Goal: Task Accomplishment & Management: Use online tool/utility

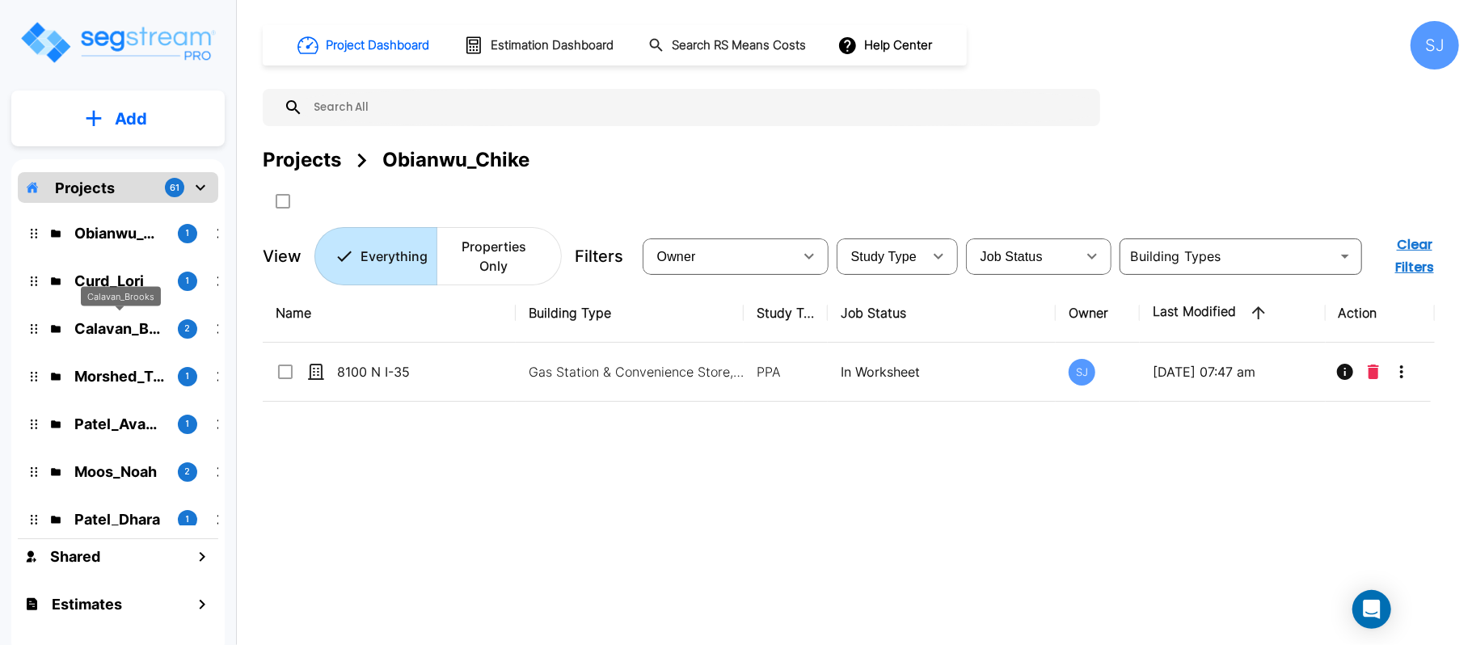
click at [127, 323] on p "Calavan_Brooks" at bounding box center [119, 329] width 91 height 22
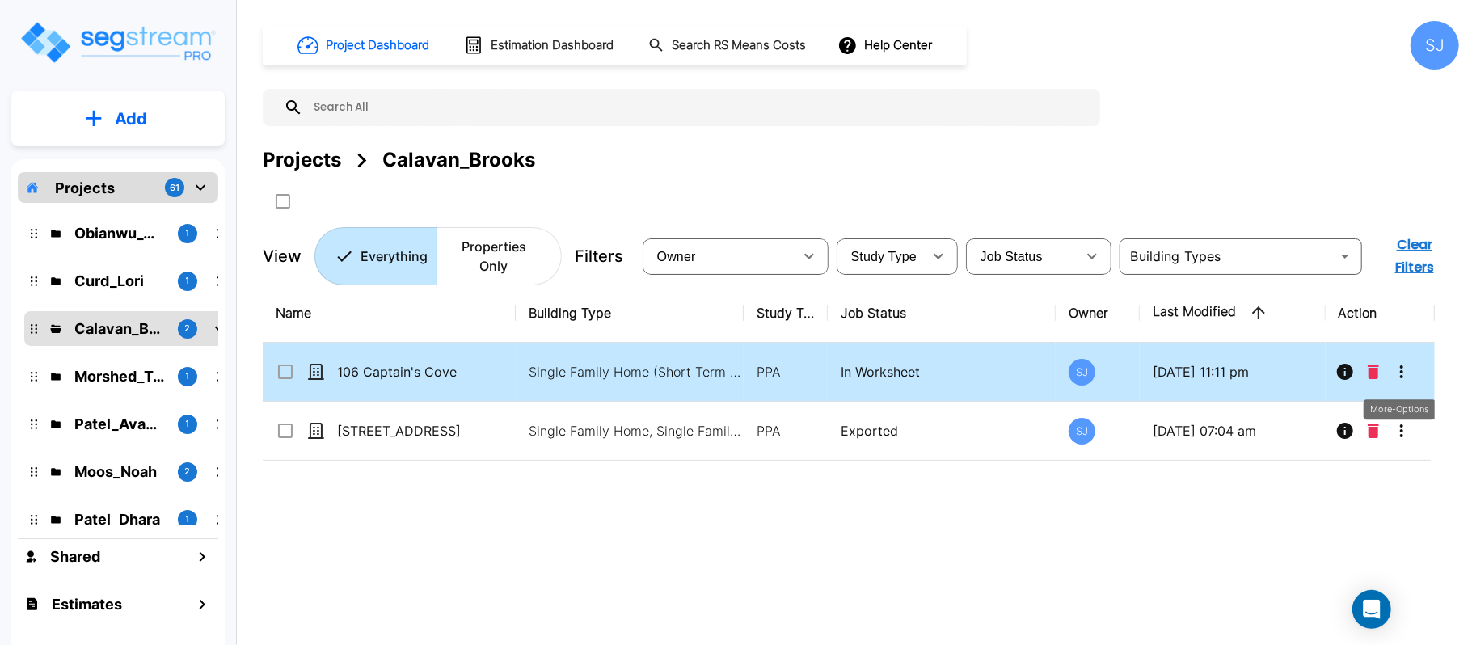
click at [1401, 375] on icon "More-Options" at bounding box center [1401, 371] width 3 height 13
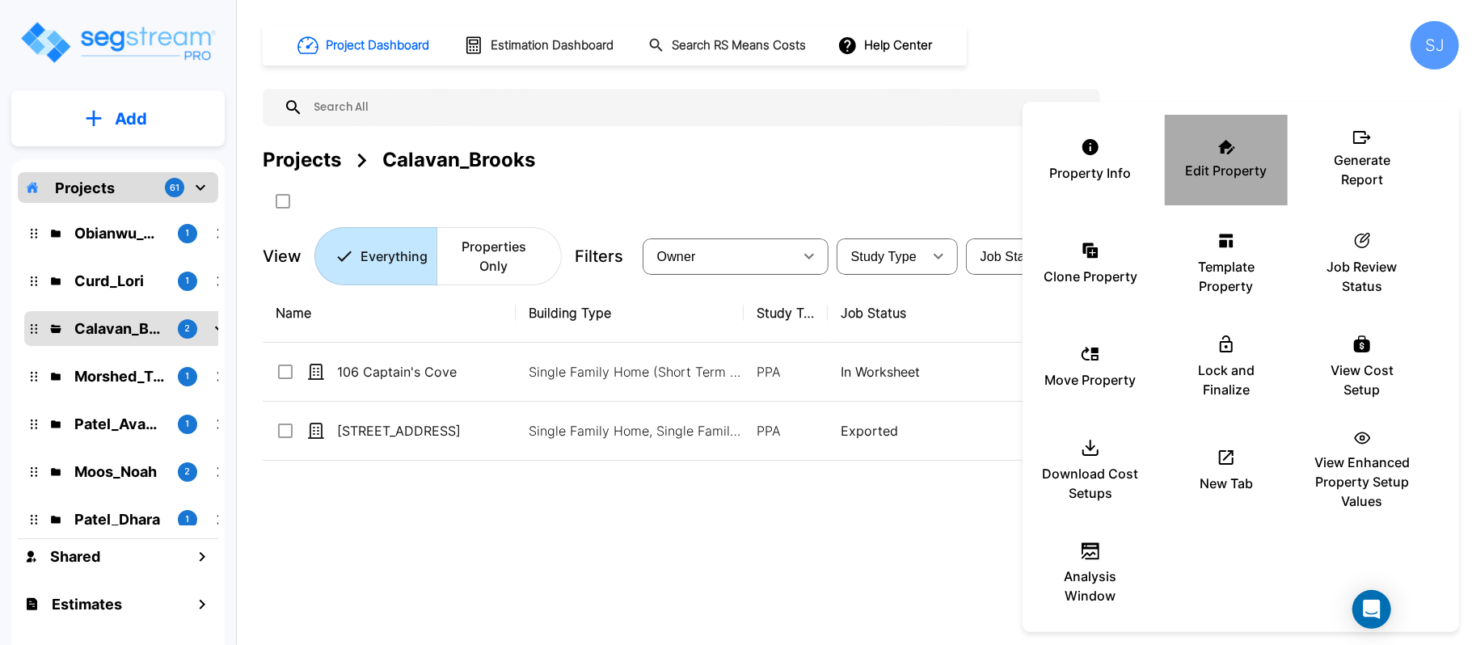
click at [1227, 171] on p "Edit Property" at bounding box center [1227, 170] width 82 height 19
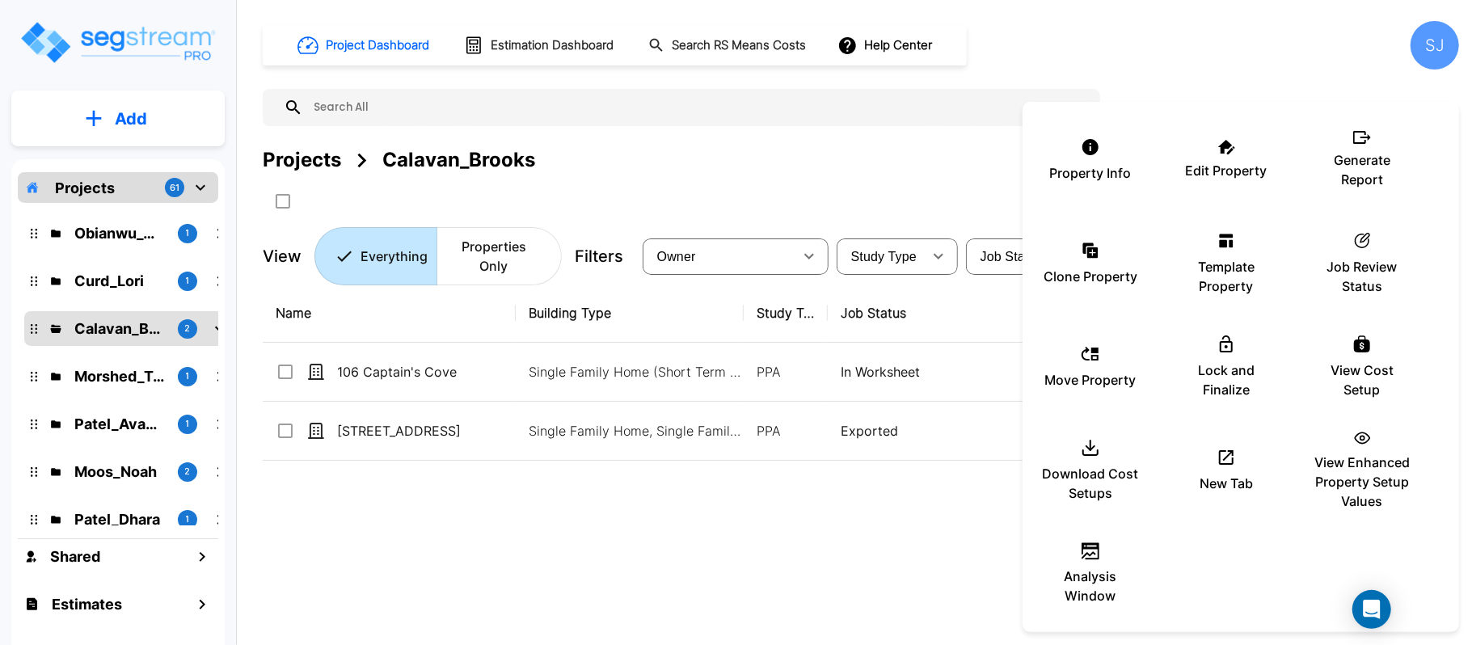
click at [120, 230] on div at bounding box center [736, 322] width 1472 height 645
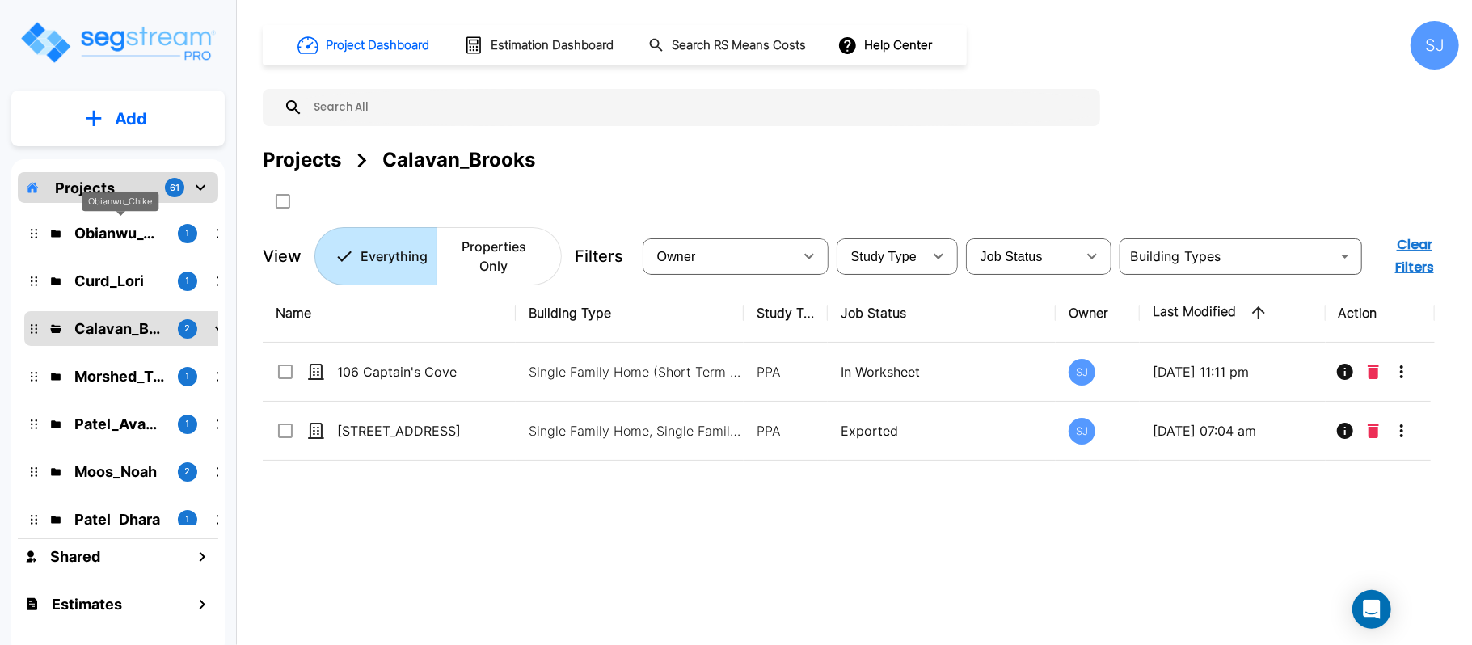
click at [110, 239] on p "Obianwu_Chike" at bounding box center [119, 233] width 91 height 22
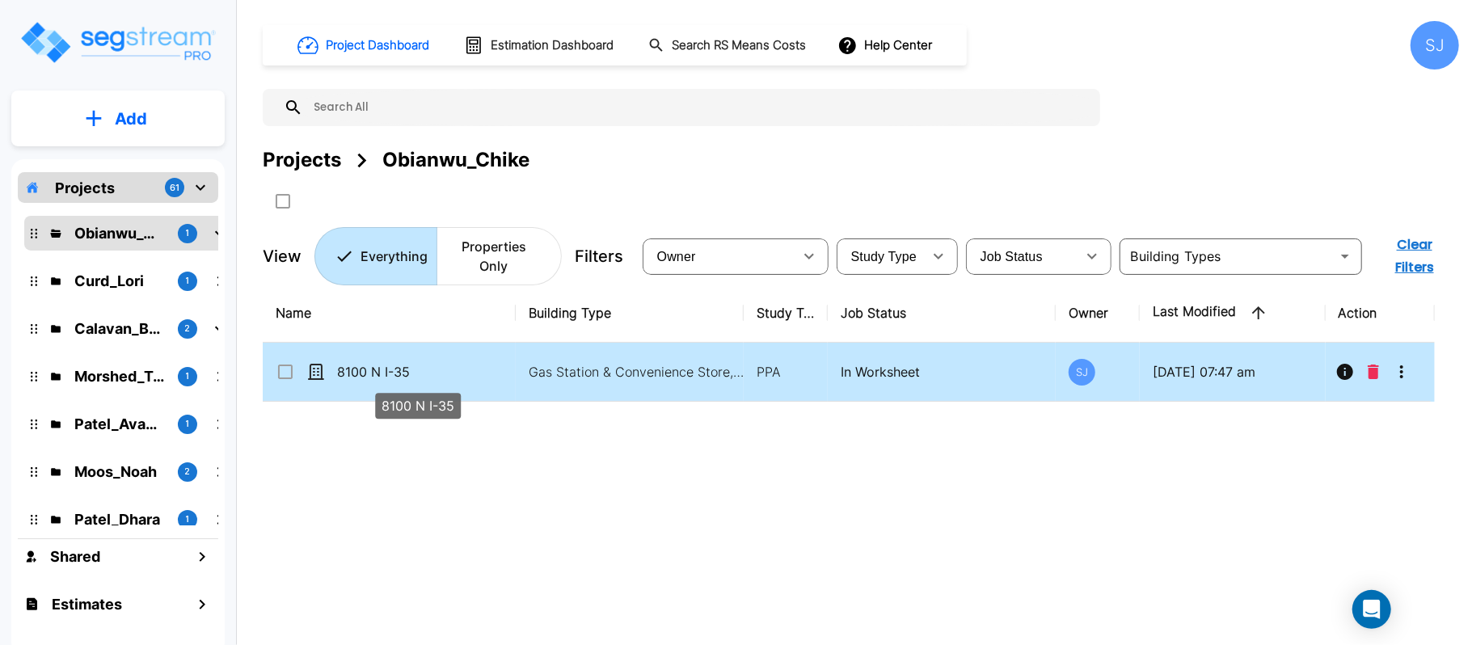
click at [467, 381] on p "8100 N I-35" at bounding box center [418, 371] width 162 height 19
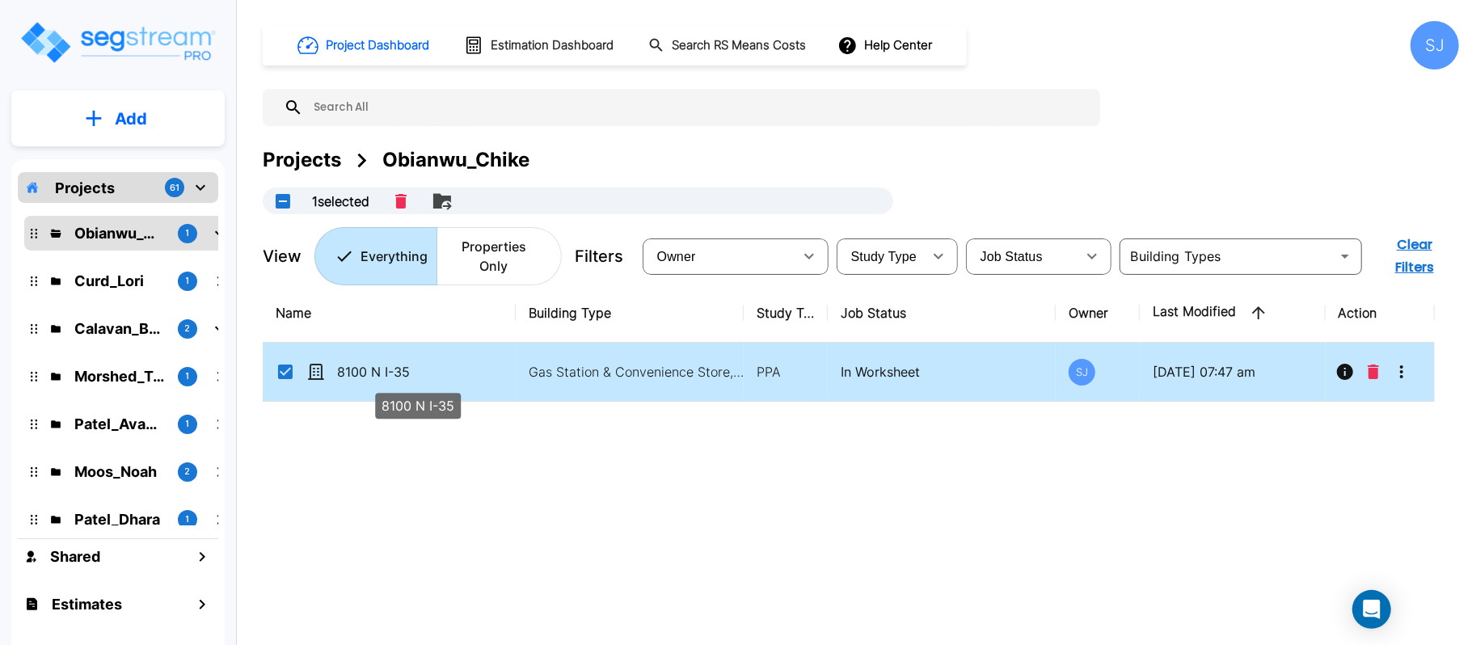
checkbox input "true"
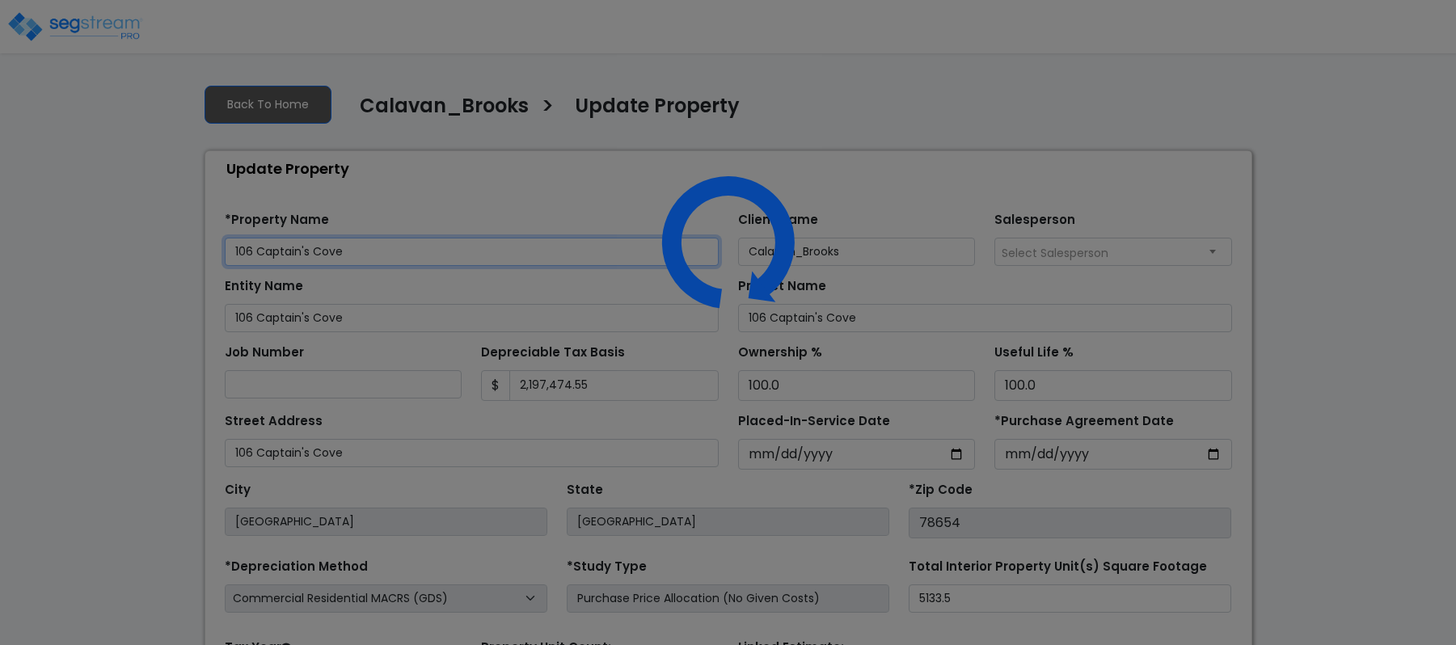
select select "2025"
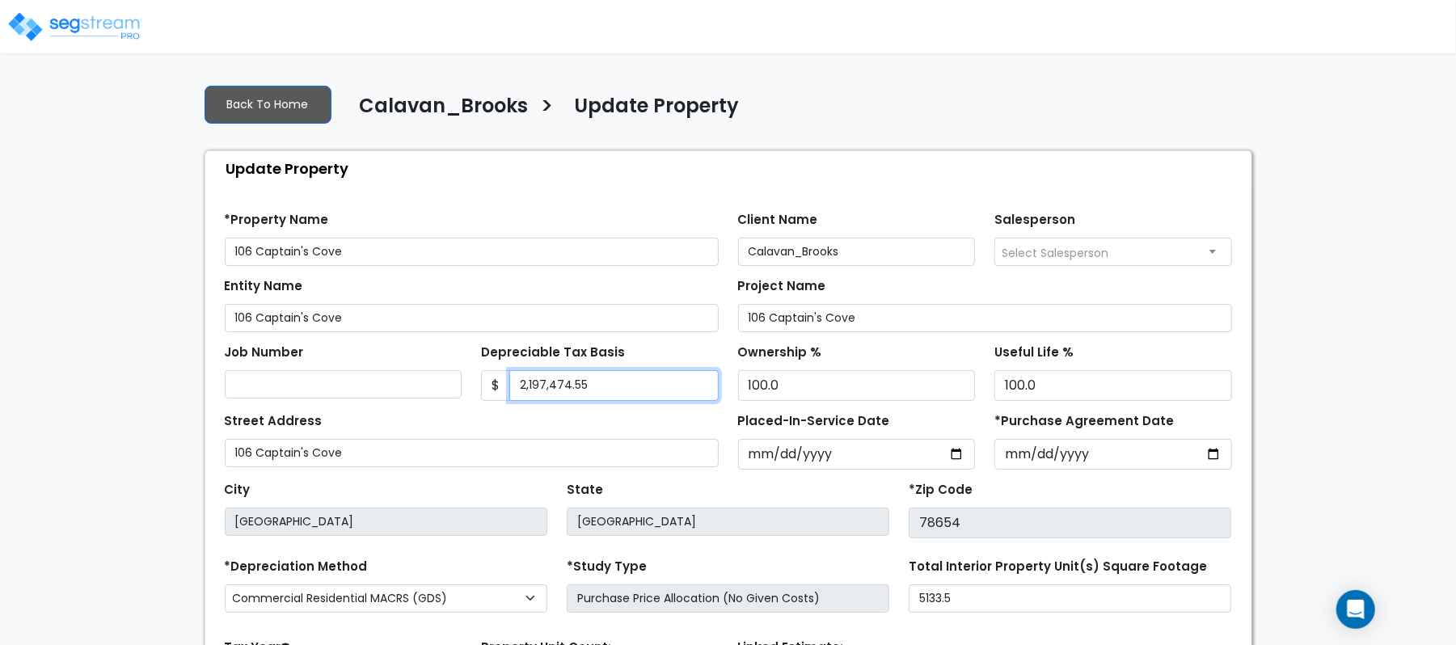
click at [638, 393] on input "2,197,474.55" at bounding box center [613, 385] width 209 height 31
paste input "336,367.92"
type input "2,336,367.92"
click at [674, 412] on div "Street Address 106 Captain's Cove" at bounding box center [472, 438] width 494 height 58
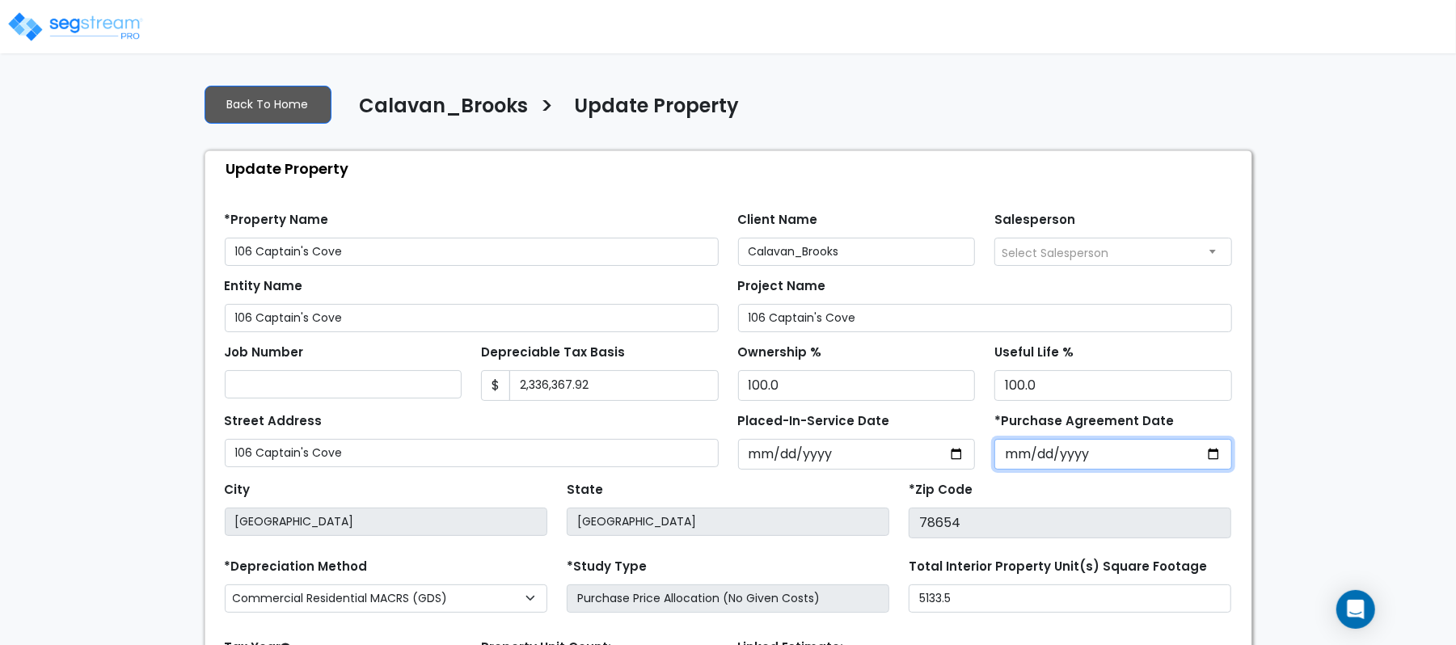
click at [1006, 450] on input "2025-03-01" at bounding box center [1113, 454] width 238 height 31
type input "2025-02-01"
click at [890, 483] on div "State TX" at bounding box center [728, 508] width 342 height 61
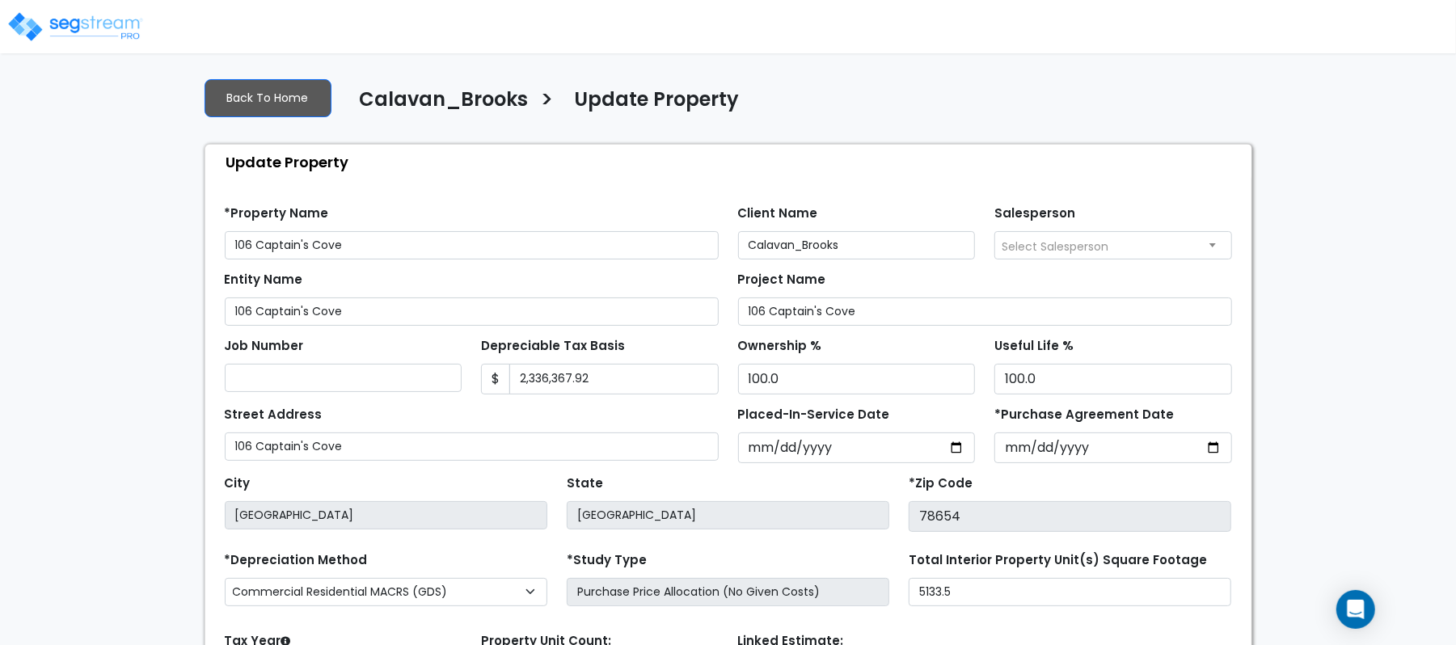
scroll to position [186, 0]
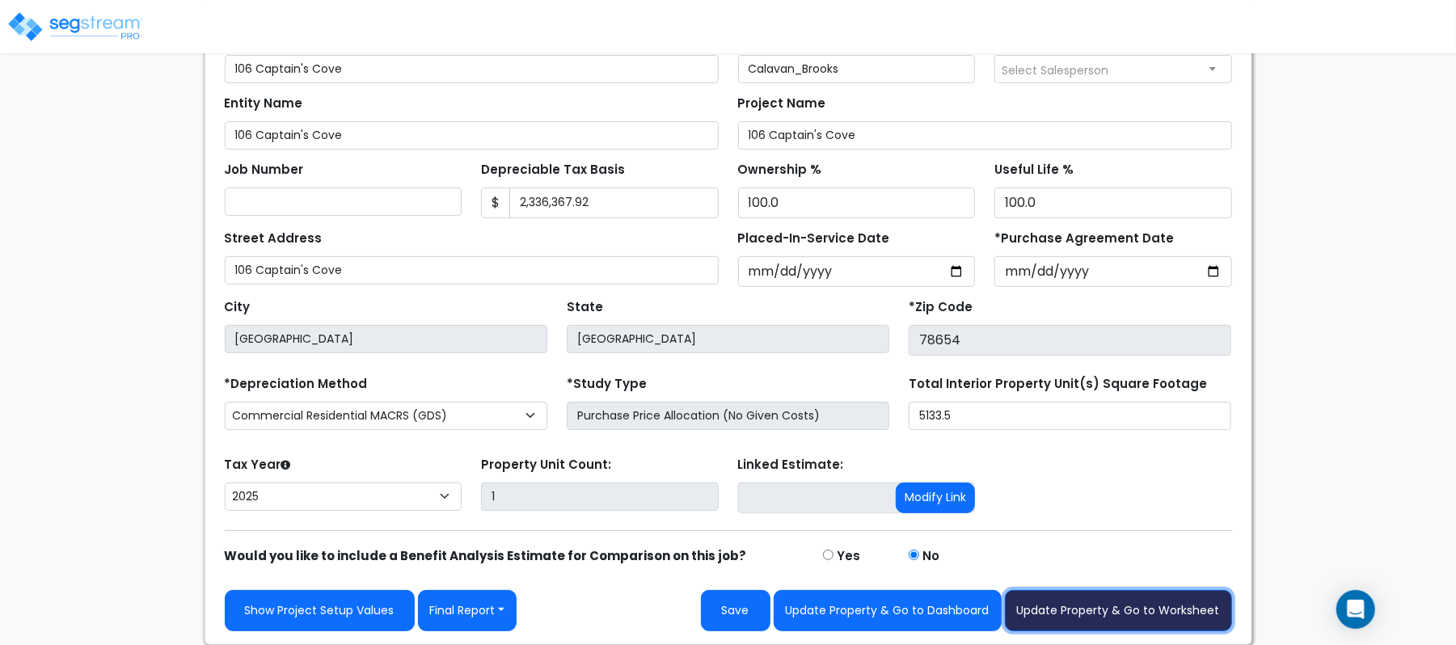
click at [1129, 598] on button "Update Property & Go to Worksheet" at bounding box center [1118, 610] width 227 height 41
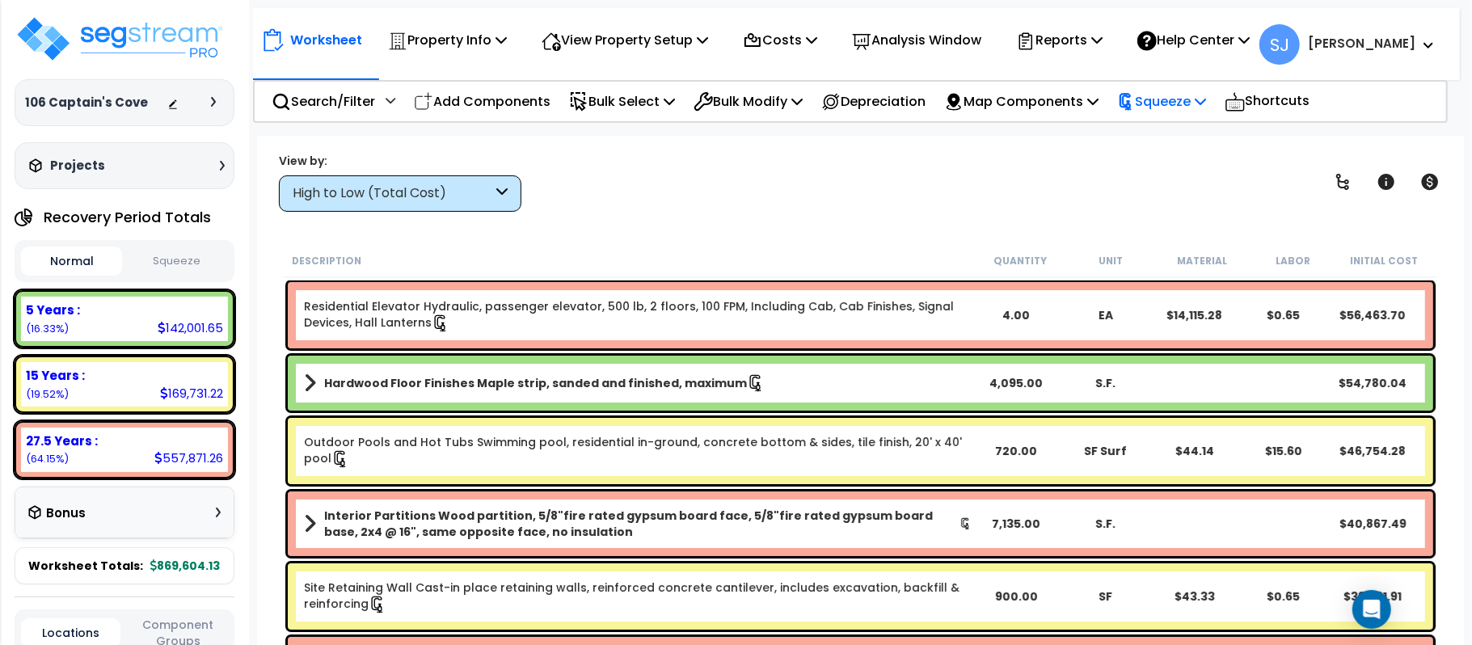
click at [1180, 108] on p "Squeeze" at bounding box center [1161, 102] width 89 height 22
click at [175, 272] on button "Squeeze" at bounding box center [176, 261] width 101 height 28
click at [1206, 95] on p "Squeeze" at bounding box center [1161, 102] width 89 height 22
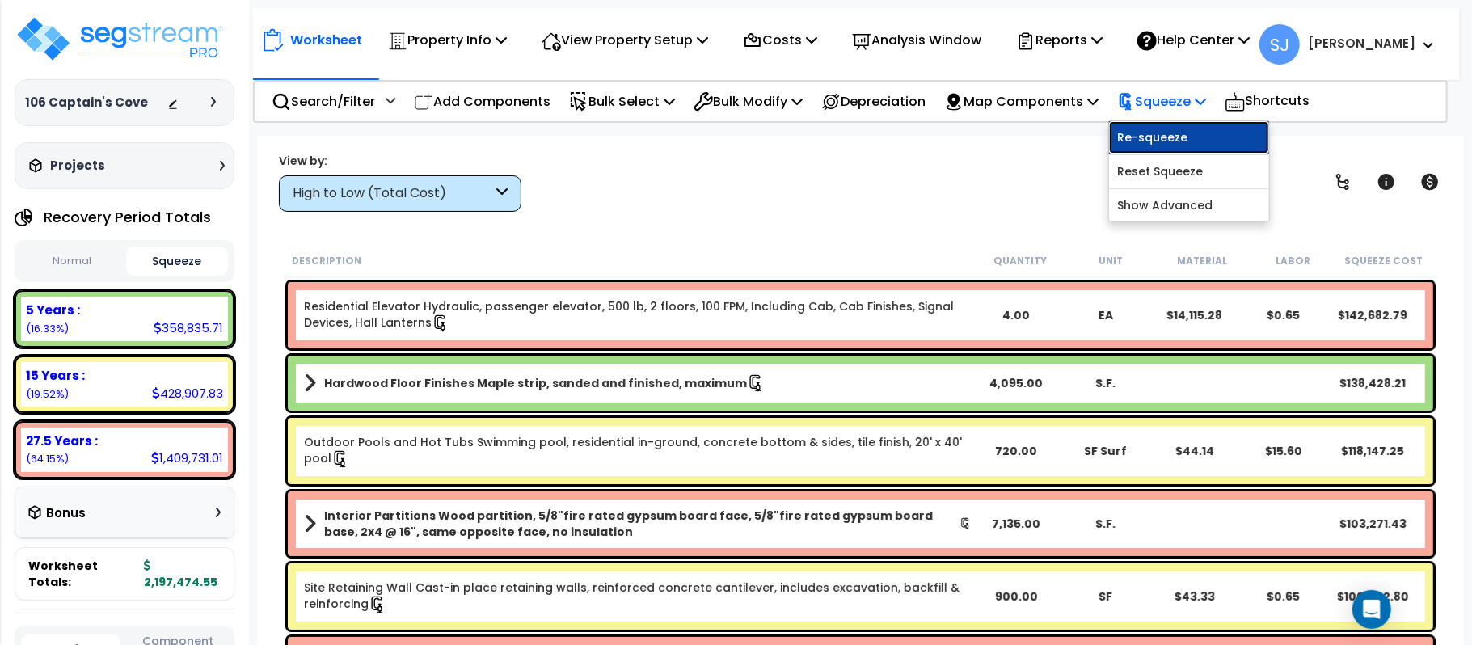
click at [1197, 131] on link "Re-squeeze" at bounding box center [1189, 137] width 160 height 32
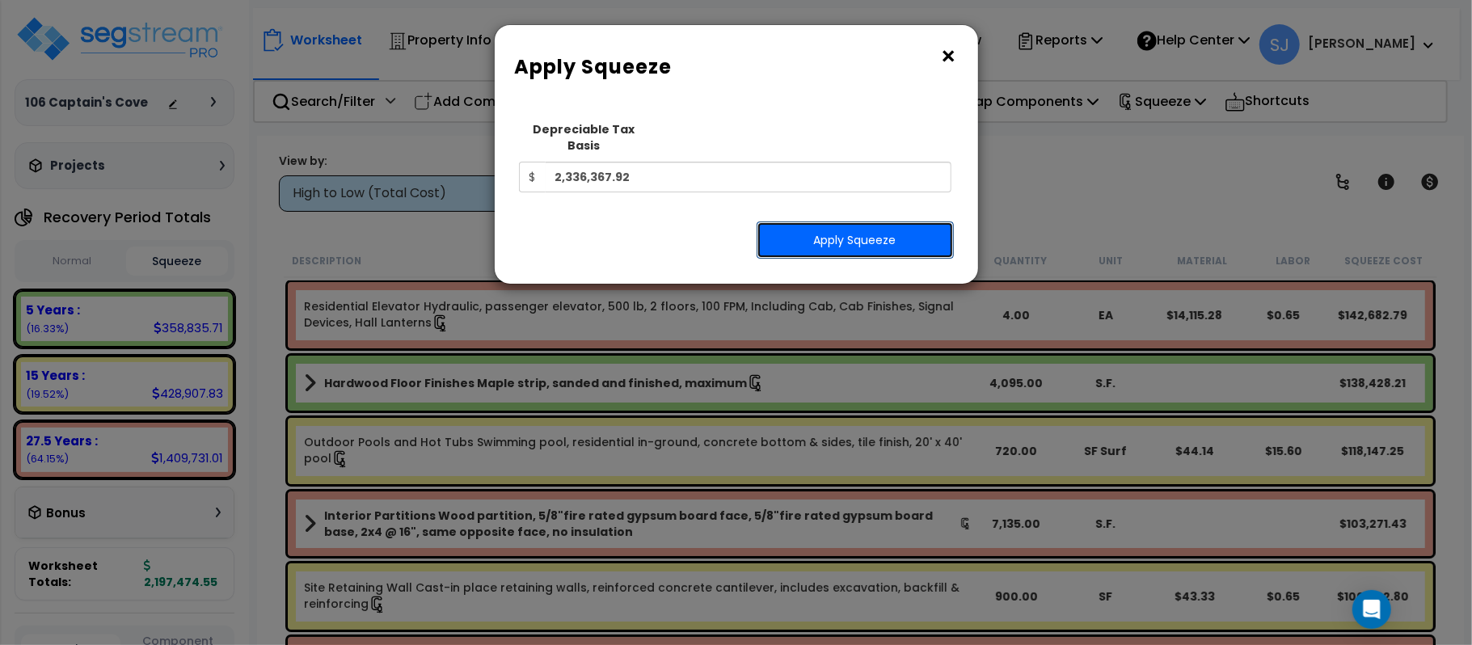
click at [891, 221] on button "Apply Squeeze" at bounding box center [854, 239] width 197 height 37
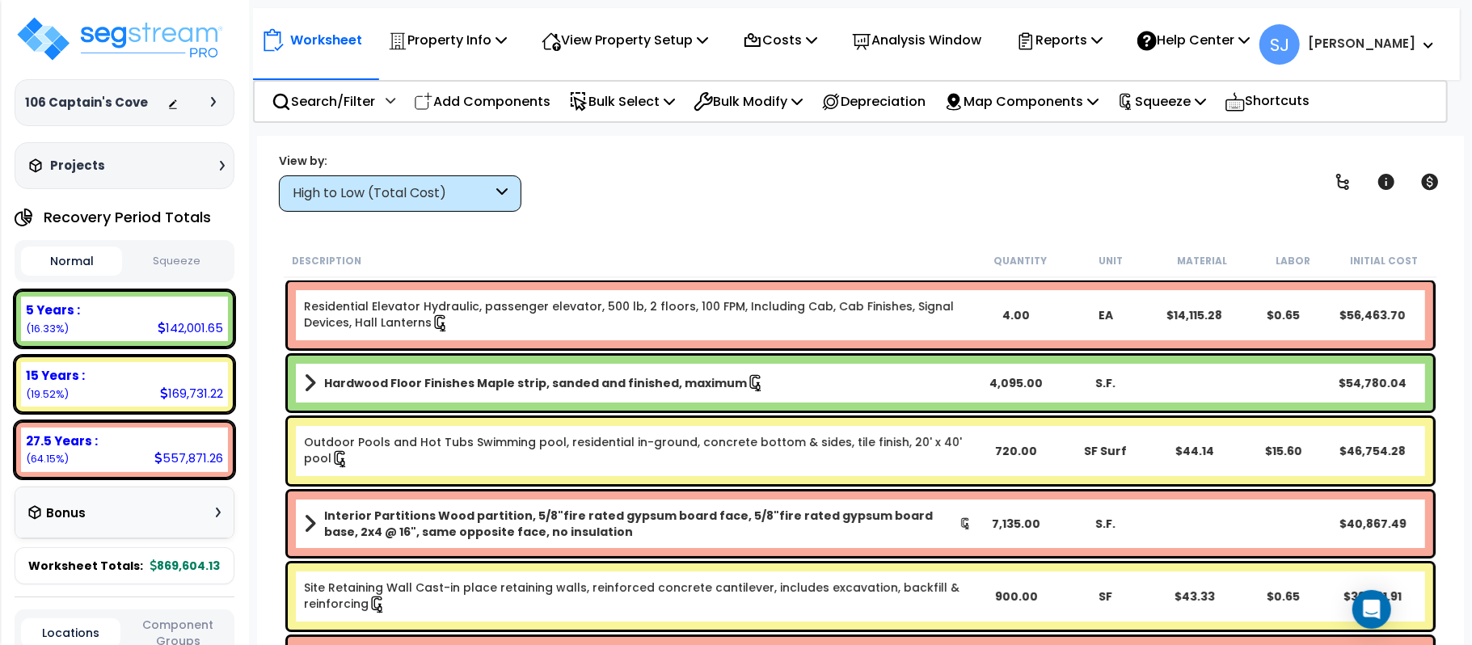
click at [179, 259] on button "Squeeze" at bounding box center [176, 261] width 101 height 28
click at [1100, 52] on div "Reports" at bounding box center [1059, 40] width 86 height 38
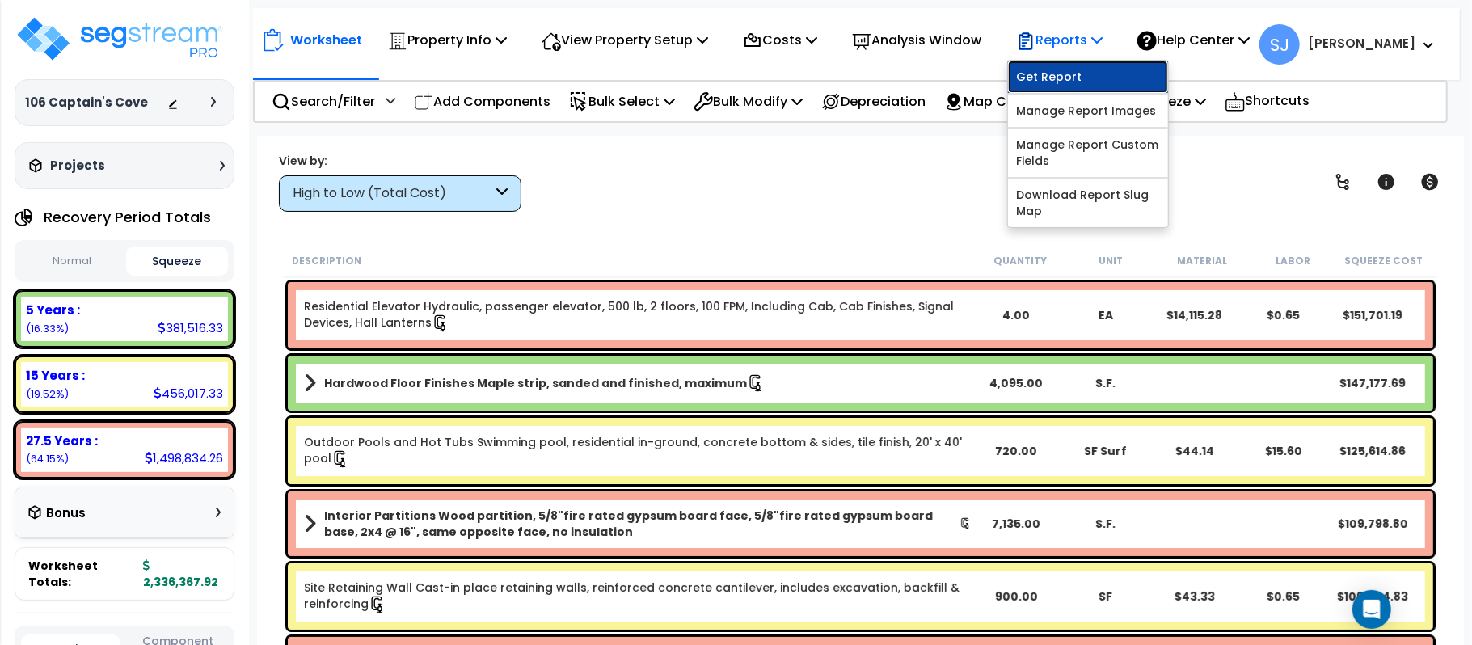
click at [1094, 72] on link "Get Report" at bounding box center [1088, 77] width 160 height 32
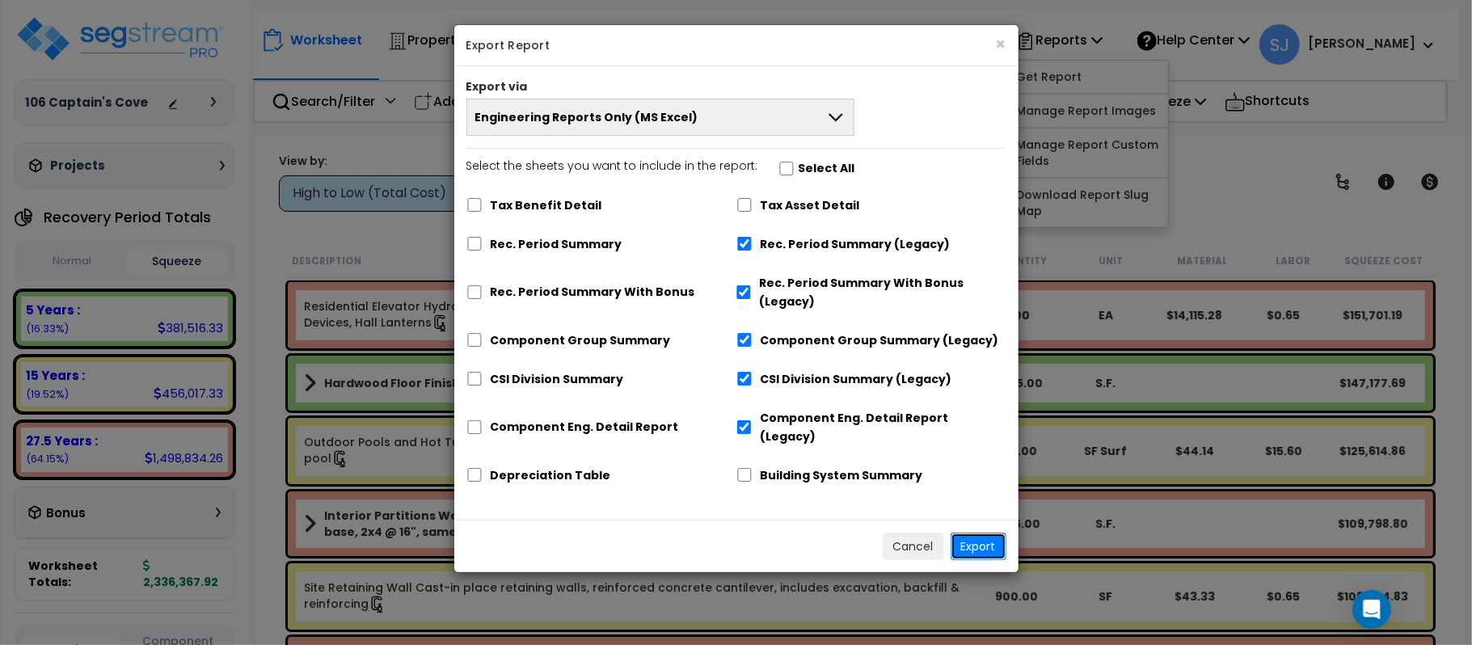
click at [971, 537] on button "Export" at bounding box center [978, 546] width 56 height 27
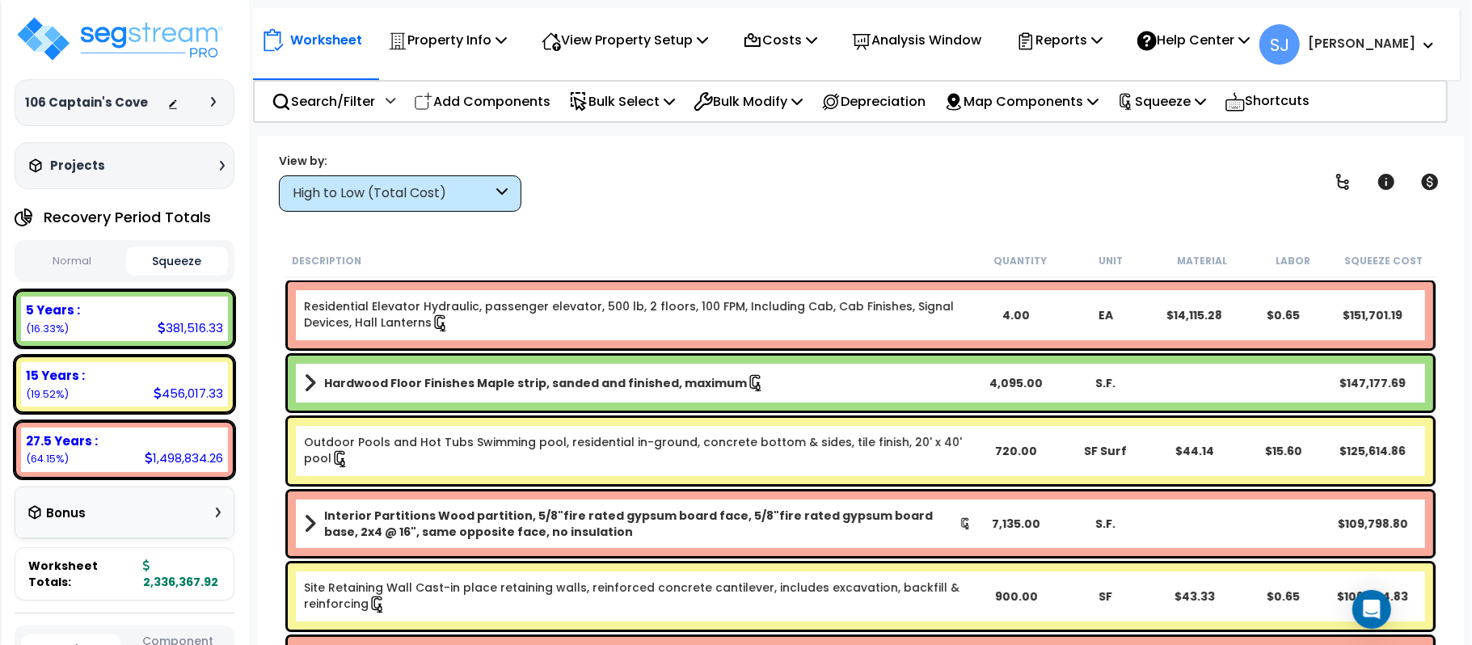
click at [194, 330] on div "381,516.33" at bounding box center [190, 327] width 65 height 17
copy div "381,516.33"
click at [178, 401] on div "456,017.33" at bounding box center [189, 393] width 70 height 17
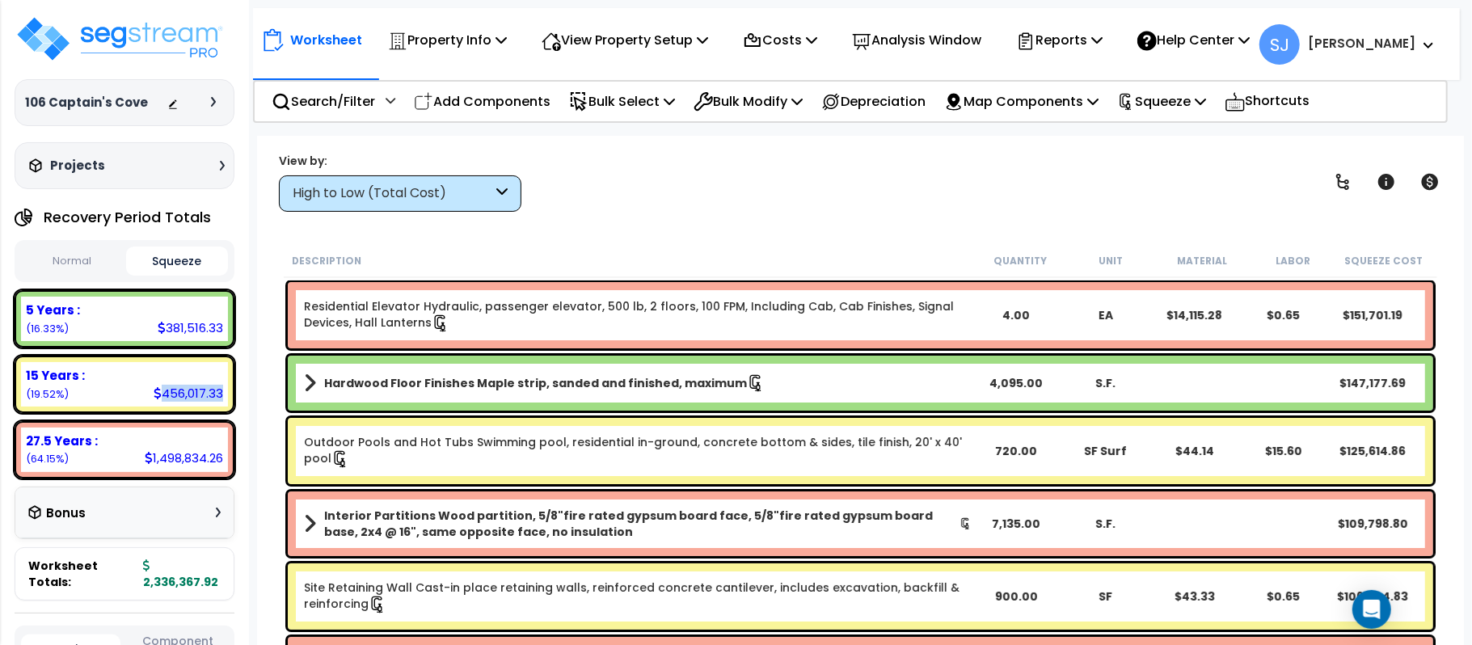
copy div "456,017.33"
click at [191, 460] on div "1,498,834.26" at bounding box center [184, 457] width 78 height 17
copy div "1,498,834.26"
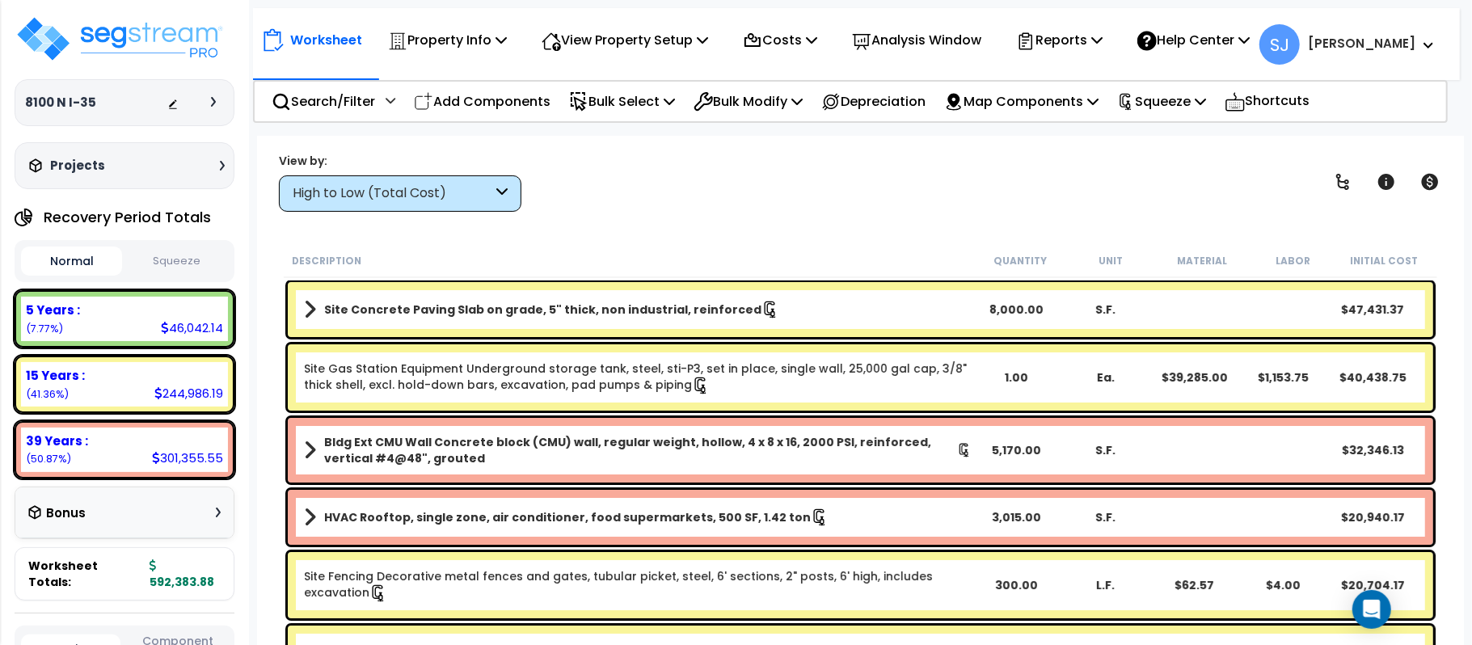
click at [173, 257] on button "Squeeze" at bounding box center [176, 261] width 101 height 28
click at [1169, 98] on p "Squeeze" at bounding box center [1161, 102] width 89 height 22
click at [1035, 154] on div "View by: High to Low (Total Cost) High to Low (Total Cost)" at bounding box center [860, 182] width 1174 height 60
click at [1102, 36] on p "Reports" at bounding box center [1059, 40] width 86 height 22
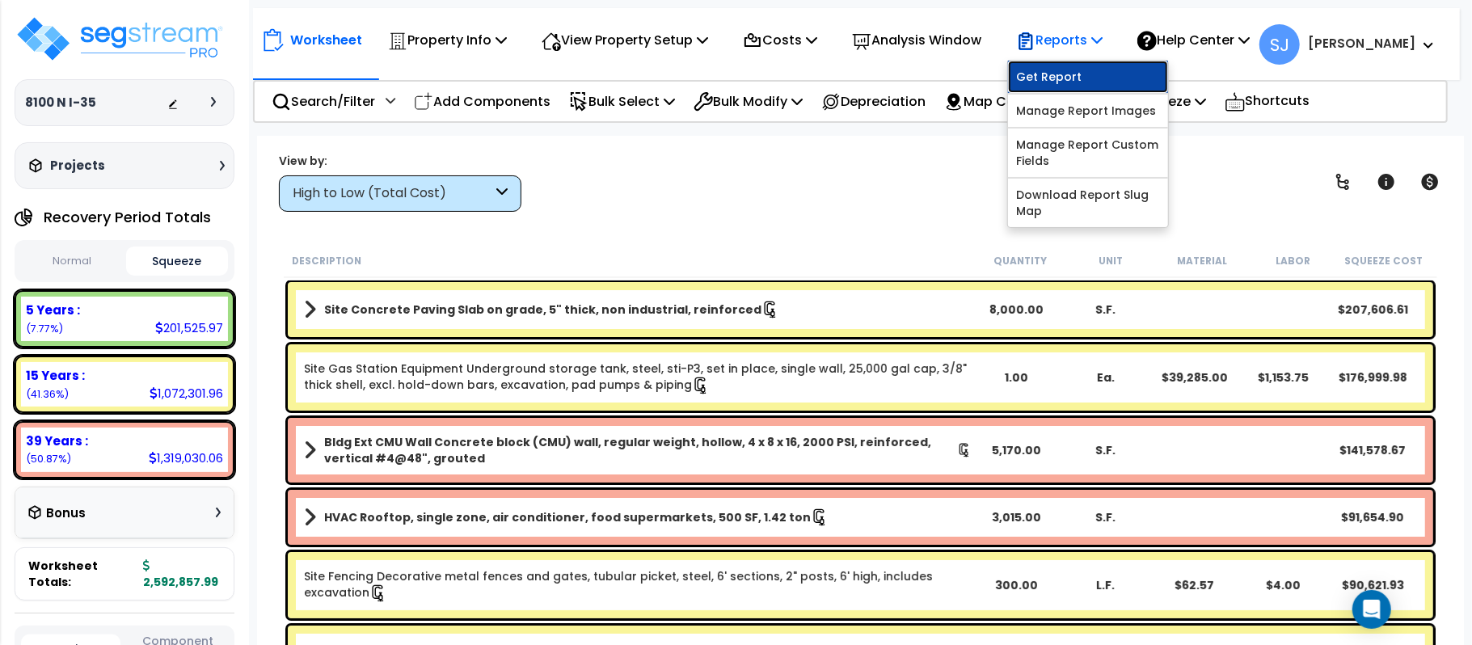
click at [1075, 73] on link "Get Report" at bounding box center [1088, 77] width 160 height 32
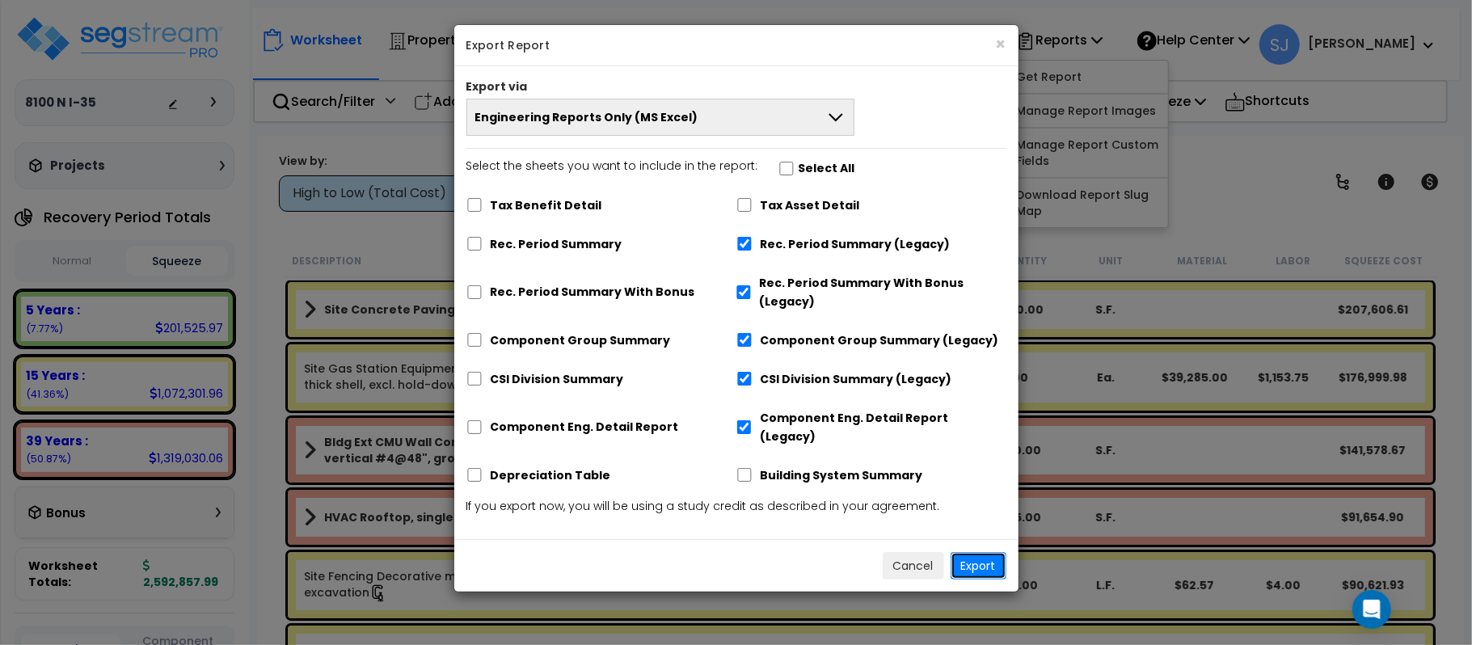
click at [980, 552] on button "Export" at bounding box center [978, 565] width 56 height 27
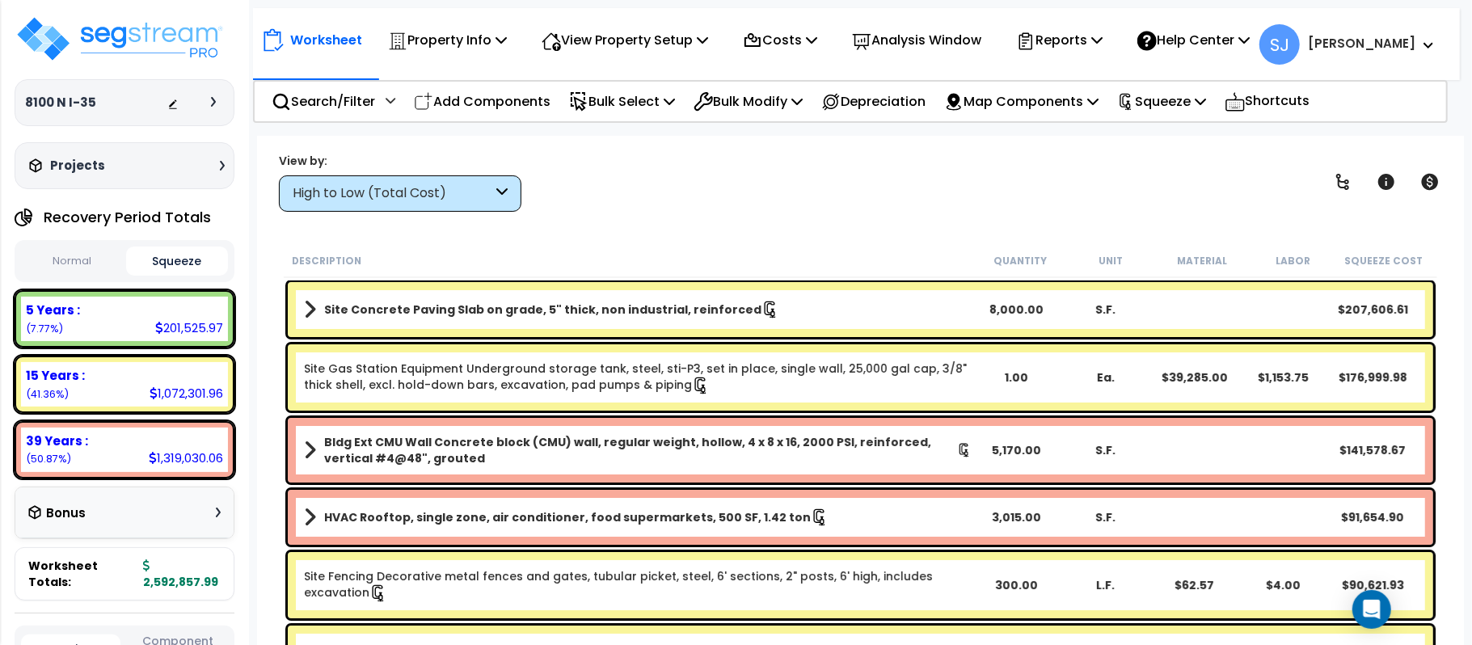
click at [196, 330] on div "201,525.97" at bounding box center [189, 327] width 68 height 17
copy div "201,525.97"
click at [198, 395] on div "1,072,301.96" at bounding box center [187, 393] width 74 height 17
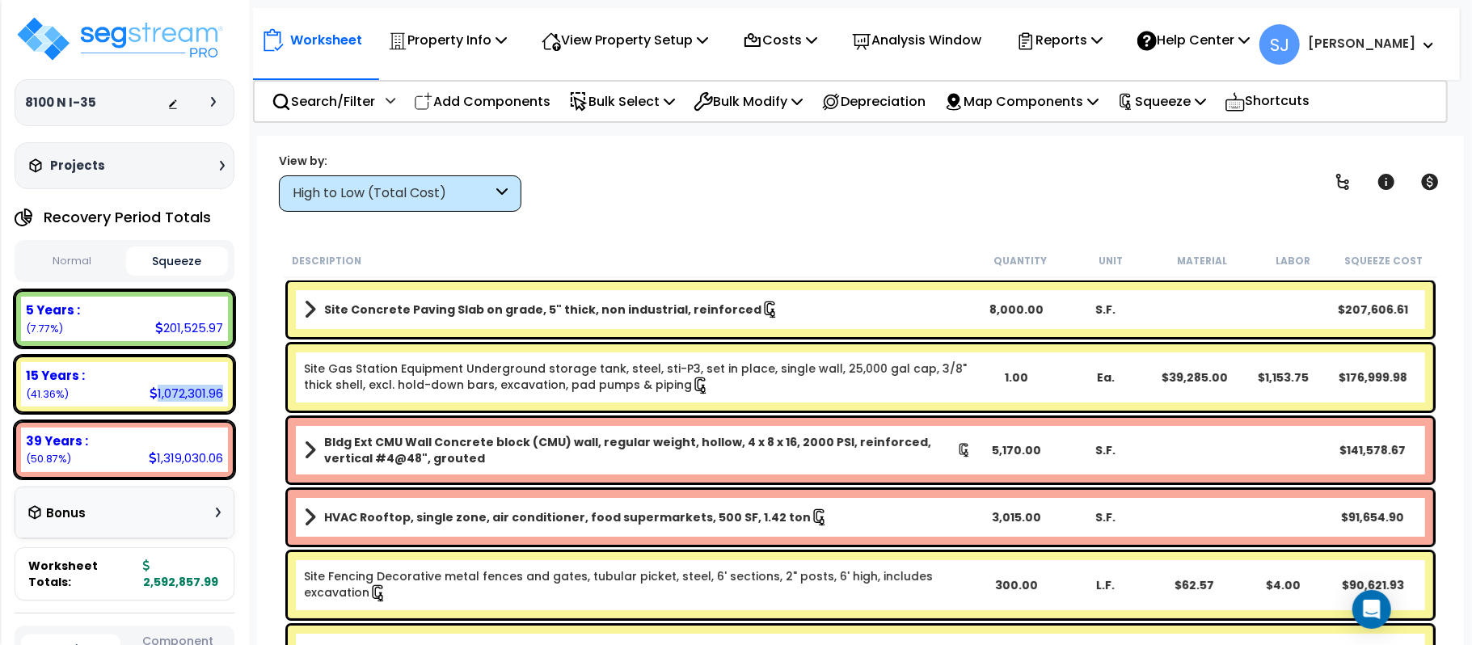
copy div "1,072,301.96"
click at [195, 454] on div "1,319,030.06" at bounding box center [186, 457] width 74 height 17
copy div "1,319,030.06"
